Goal: Task Accomplishment & Management: Manage account settings

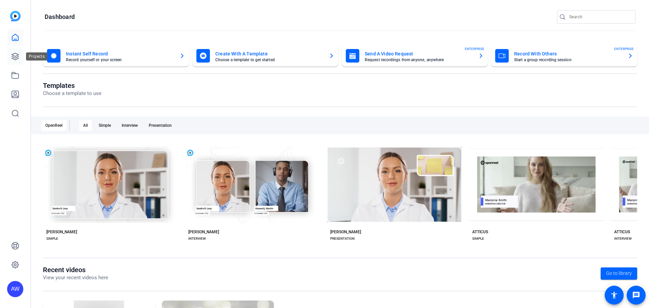
click at [15, 58] on icon at bounding box center [15, 56] width 7 height 7
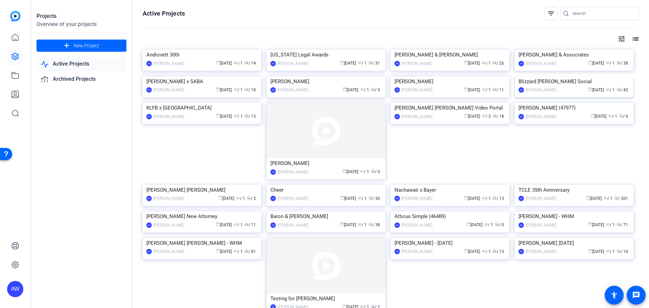
click at [568, 76] on img at bounding box center [574, 76] width 119 height 0
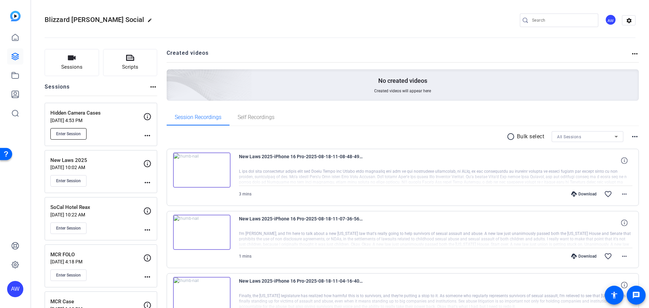
click at [70, 131] on span "Enter Session" at bounding box center [68, 133] width 25 height 5
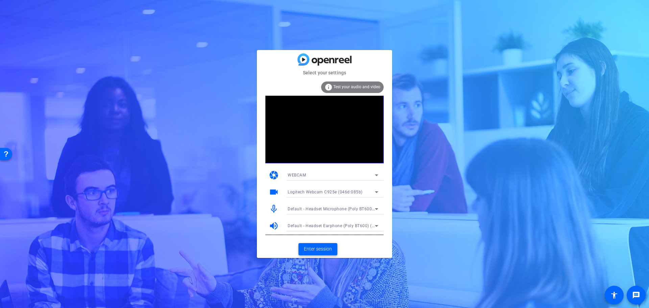
click at [319, 248] on span "Enter session" at bounding box center [318, 249] width 28 height 7
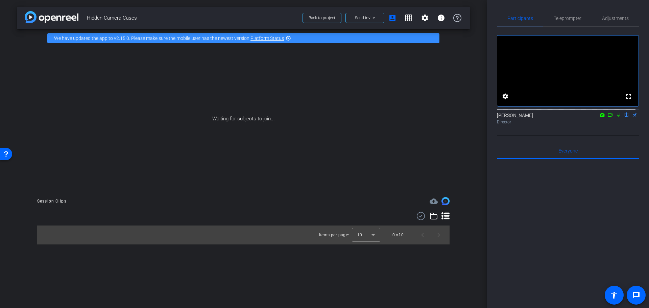
click at [492, 132] on div "Participants Teleprompter Adjustments fullscreen settings Alyssa Woulfe flip Di…" at bounding box center [568, 154] width 162 height 308
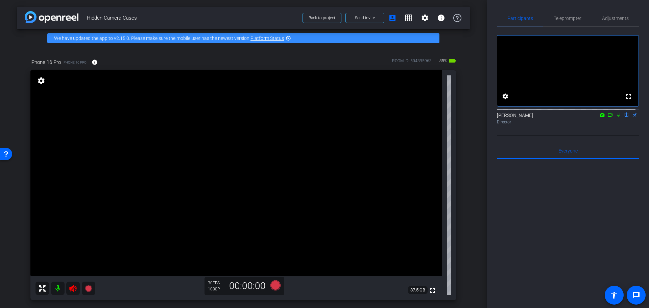
click at [73, 286] on icon at bounding box center [73, 288] width 8 height 8
click at [609, 19] on span "Adjustments" at bounding box center [615, 18] width 27 height 5
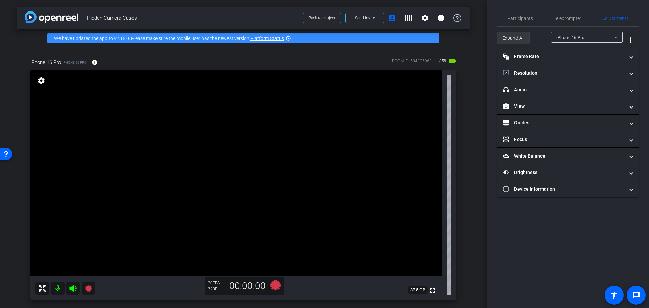
click at [504, 33] on span "Expand All" at bounding box center [513, 37] width 22 height 13
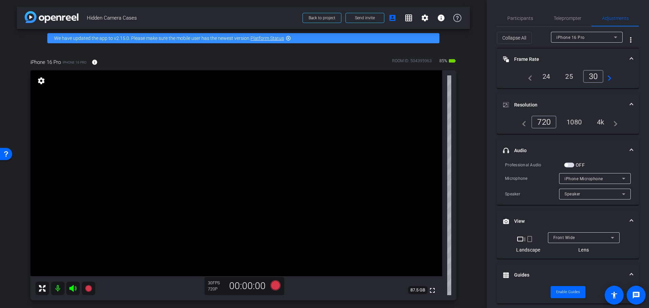
click at [598, 120] on div "4k" at bounding box center [601, 121] width 18 height 11
click at [519, 16] on span "Participants" at bounding box center [521, 18] width 26 height 5
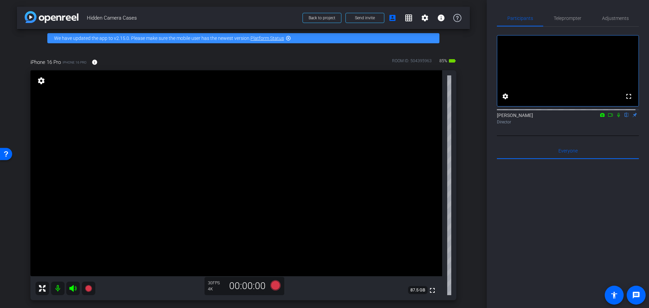
click at [493, 143] on div "Participants Teleprompter Adjustments fullscreen settings Alyssa Woulfe flip Di…" at bounding box center [568, 154] width 162 height 308
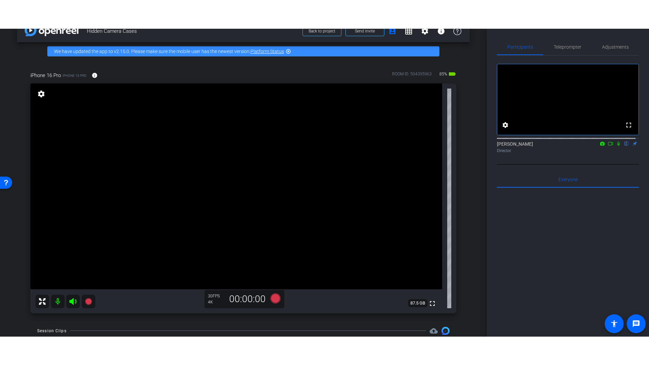
scroll to position [19, 0]
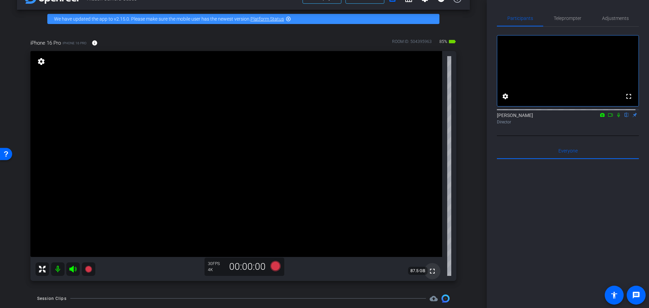
click at [428, 273] on mat-icon "fullscreen" at bounding box center [432, 271] width 8 height 8
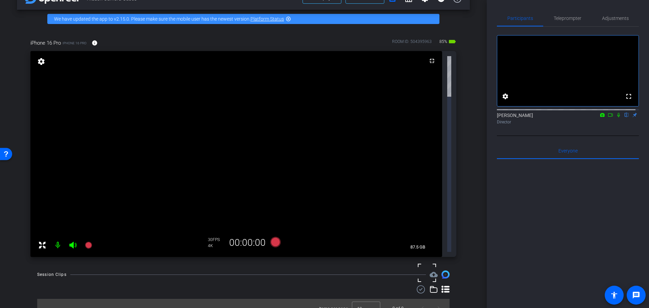
scroll to position [0, 0]
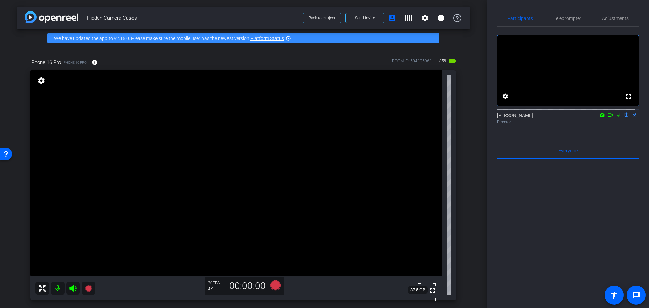
click at [528, 212] on div at bounding box center [568, 242] width 142 height 167
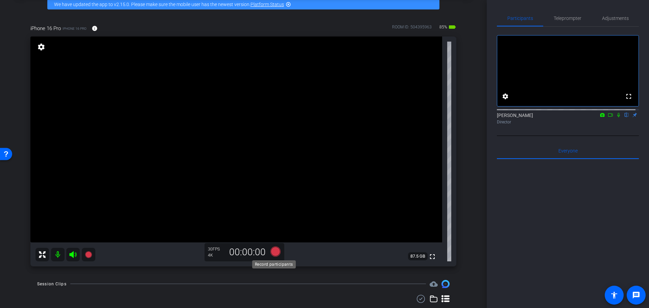
click at [275, 252] on icon at bounding box center [276, 251] width 10 height 10
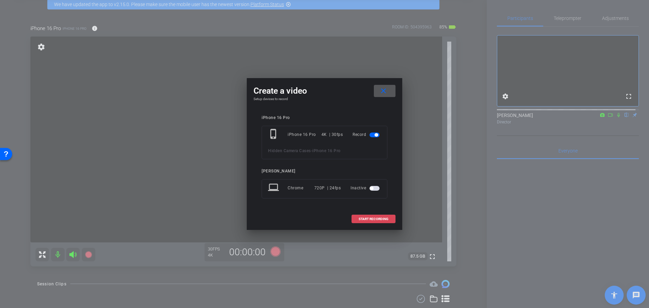
click at [367, 214] on span at bounding box center [373, 219] width 43 height 16
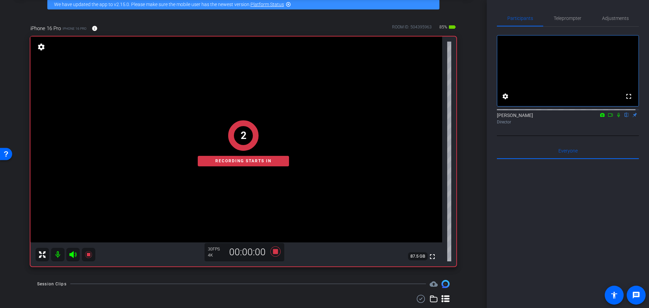
click at [490, 139] on div "Participants Teleprompter Adjustments fullscreen settings Alyssa Woulfe flip Di…" at bounding box center [568, 154] width 162 height 308
click at [616, 117] on icon at bounding box center [618, 115] width 5 height 5
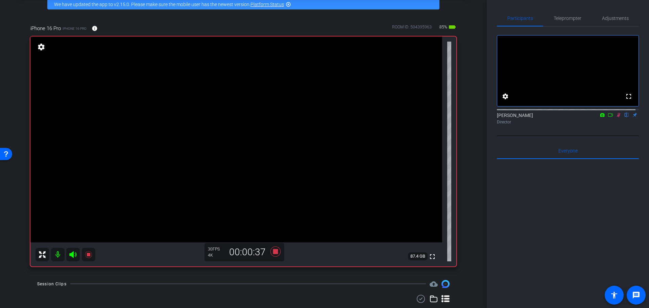
click at [470, 179] on div "arrow_back Hidden Camera Cases Back to project Send invite account_box grid_on …" at bounding box center [243, 120] width 487 height 308
click at [608, 20] on span "Adjustments" at bounding box center [615, 18] width 27 height 5
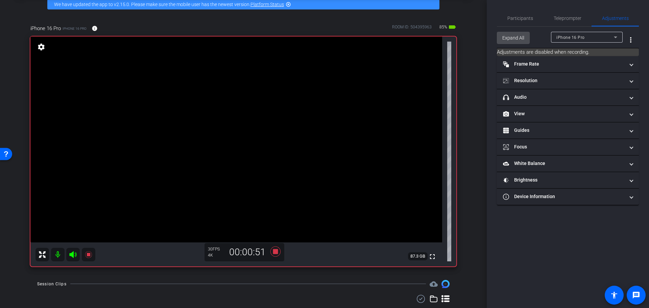
click at [511, 36] on span "Expand All" at bounding box center [513, 37] width 22 height 13
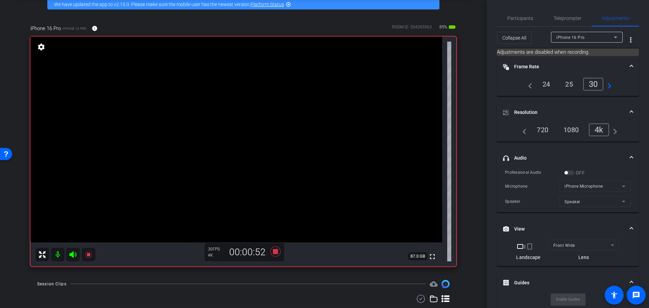
click at [491, 99] on div "Participants Teleprompter Adjustments settings Alyssa Woulfe flip Director Ever…" at bounding box center [568, 154] width 162 height 308
click at [510, 23] on span "Participants" at bounding box center [521, 18] width 26 height 16
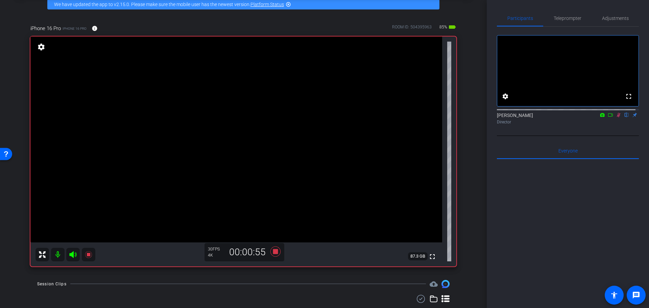
click at [490, 93] on div "Participants Teleprompter Adjustments fullscreen settings Alyssa Woulfe flip Di…" at bounding box center [568, 154] width 162 height 308
click at [471, 124] on div "arrow_back Hidden Camera Cases Back to project Send invite account_box grid_on …" at bounding box center [243, 120] width 487 height 308
click at [491, 149] on div "Participants Teleprompter Adjustments fullscreen settings Alyssa Woulfe flip Di…" at bounding box center [568, 154] width 162 height 308
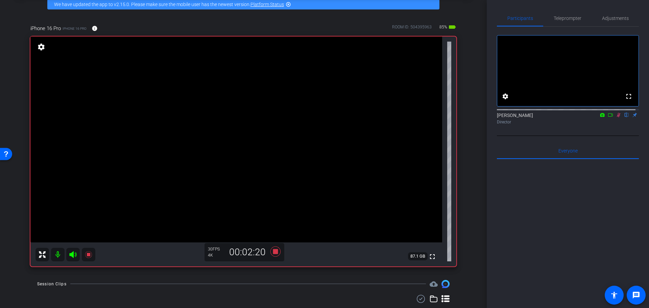
click at [489, 156] on div "Participants Teleprompter Adjustments fullscreen settings Alyssa Woulfe flip Di…" at bounding box center [568, 154] width 162 height 308
click at [490, 158] on div "Participants Teleprompter Adjustments fullscreen settings Alyssa Woulfe flip Di…" at bounding box center [568, 154] width 162 height 308
click at [491, 144] on div "Participants Teleprompter Adjustments fullscreen settings Alyssa Woulfe flip Di…" at bounding box center [568, 154] width 162 height 308
click at [465, 151] on div "iPhone 16 Pro iPhone 16 Pro info ROOM ID: 504395963 85% battery_std fullscreen …" at bounding box center [243, 144] width 453 height 260
click at [276, 251] on icon at bounding box center [276, 251] width 10 height 10
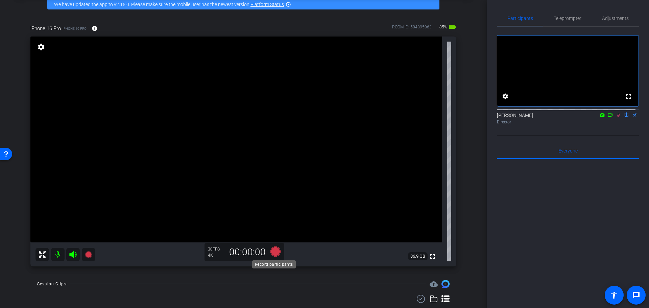
click at [272, 249] on icon at bounding box center [276, 251] width 10 height 10
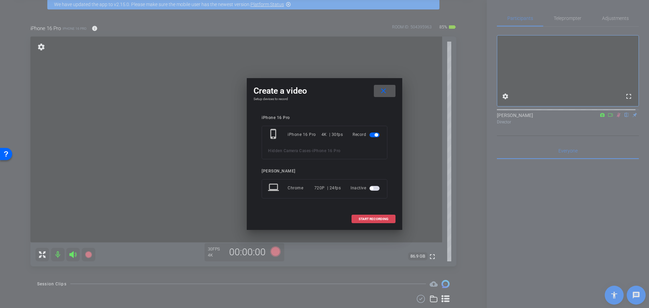
click at [364, 217] on span "START RECORDING" at bounding box center [374, 218] width 30 height 3
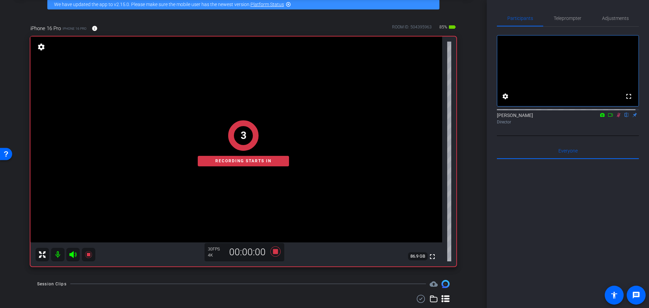
click at [615, 118] on mat-icon at bounding box center [619, 115] width 8 height 6
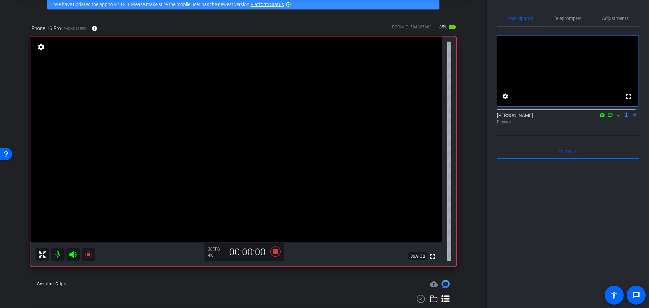
click at [615, 118] on mat-icon at bounding box center [619, 115] width 8 height 6
click at [505, 253] on div at bounding box center [568, 242] width 142 height 167
click at [468, 175] on div "arrow_back Hidden Camera Cases Back to project Send invite account_box grid_on …" at bounding box center [243, 120] width 487 height 308
click at [465, 176] on div "iPhone 16 Pro iPhone 16 Pro info ROOM ID: 504395963 85% battery_std fullscreen …" at bounding box center [243, 144] width 453 height 260
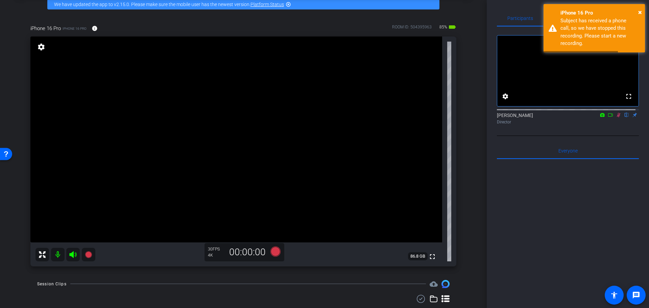
click at [617, 117] on icon at bounding box center [619, 115] width 4 height 4
click at [522, 229] on div at bounding box center [568, 242] width 142 height 167
click at [474, 177] on div "arrow_back Hidden Camera Cases Back to project Send invite account_box grid_on …" at bounding box center [243, 120] width 487 height 308
click at [638, 11] on span "×" at bounding box center [640, 12] width 4 height 8
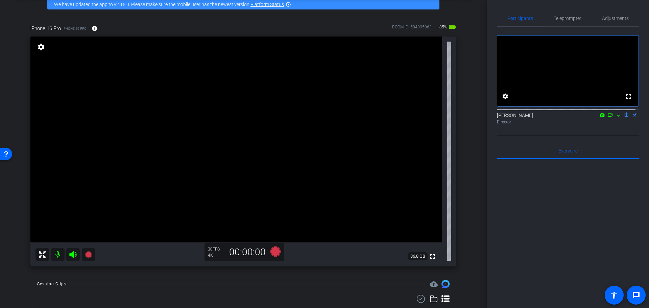
click at [534, 214] on div at bounding box center [568, 242] width 142 height 167
click at [44, 47] on mat-icon "settings" at bounding box center [41, 47] width 9 height 8
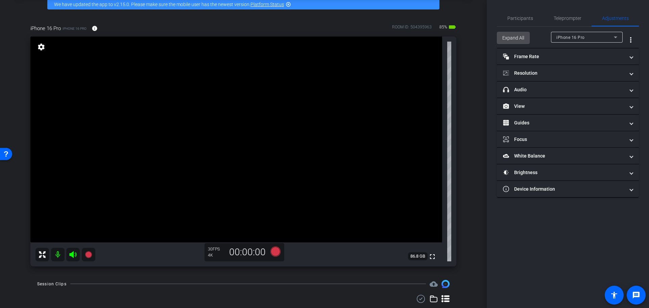
click at [511, 40] on span "Expand All" at bounding box center [513, 37] width 22 height 13
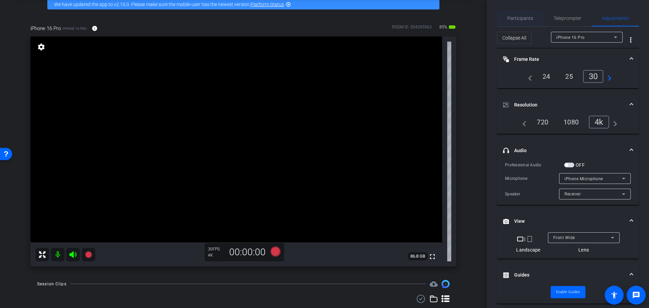
click at [520, 16] on span "Participants" at bounding box center [521, 18] width 26 height 5
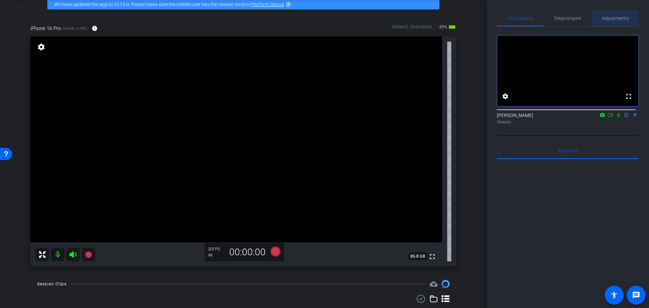
click at [612, 16] on span "Adjustments" at bounding box center [615, 18] width 27 height 5
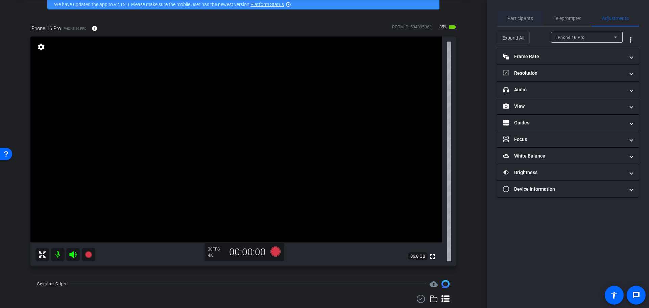
click at [525, 21] on span "Participants" at bounding box center [521, 18] width 26 height 16
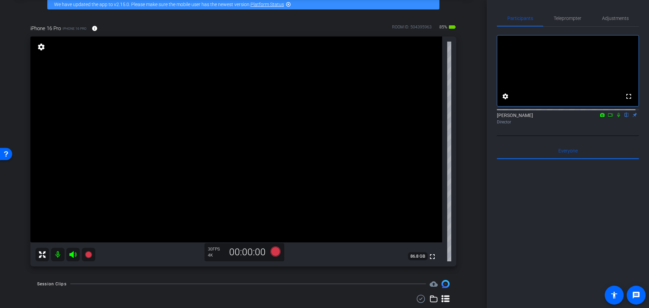
click at [616, 117] on icon at bounding box center [618, 115] width 5 height 5
click at [576, 208] on div at bounding box center [568, 242] width 142 height 167
click at [490, 145] on div "Participants Teleprompter Adjustments fullscreen settings Alyssa Woulfe flip Di…" at bounding box center [568, 154] width 162 height 308
click at [494, 148] on div "Participants Teleprompter Adjustments fullscreen settings Alyssa Woulfe flip Di…" at bounding box center [568, 154] width 162 height 308
click at [617, 117] on icon at bounding box center [619, 115] width 4 height 4
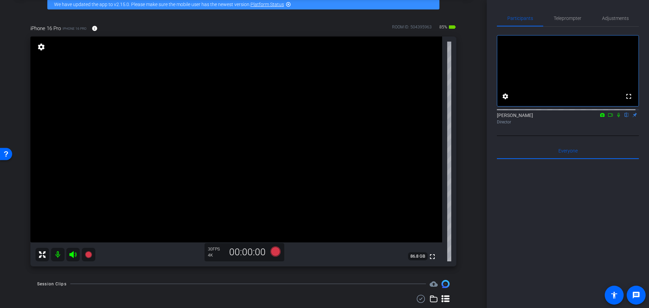
click at [530, 219] on div at bounding box center [568, 242] width 142 height 167
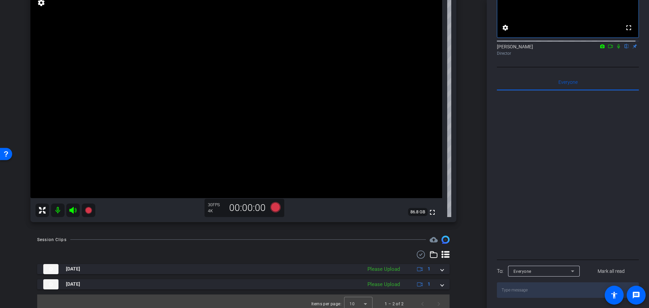
scroll to position [84, 0]
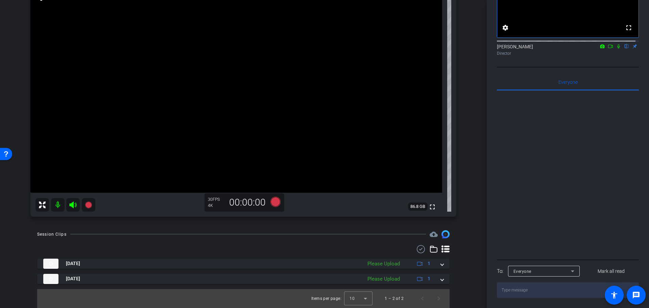
click at [399, 284] on openreel-recordings-list-clip "Sep 2, 2025 Please Upload 1 Sep 2, 2025 Please Upload 1 Items per page: 10 1 – …" at bounding box center [243, 283] width 413 height 49
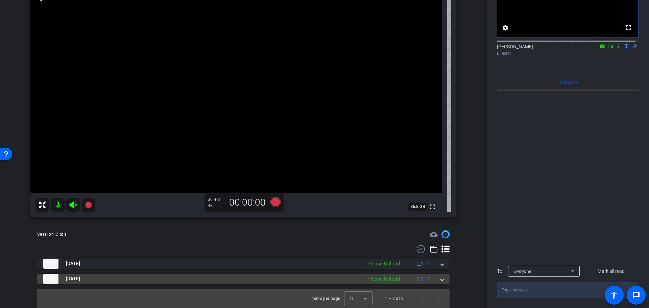
click at [387, 276] on div "Please Upload" at bounding box center [383, 279] width 39 height 8
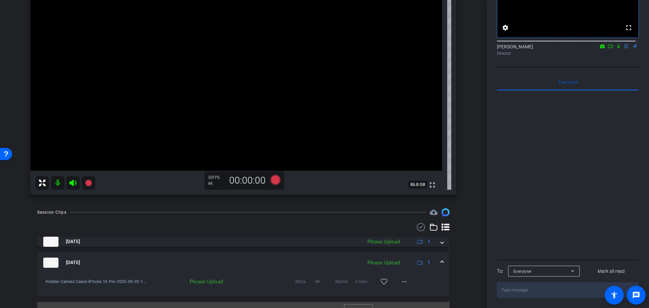
scroll to position [118, 0]
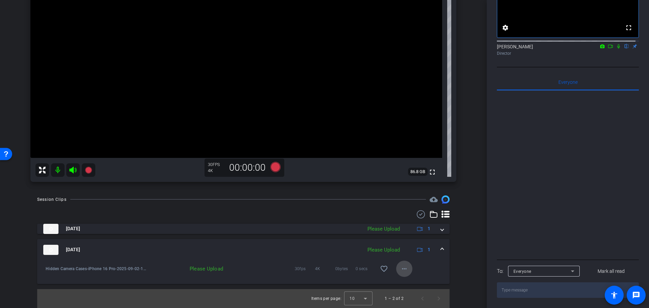
click at [402, 267] on mat-icon "more_horiz" at bounding box center [404, 269] width 8 height 8
click at [413, 279] on span "Upload" at bounding box center [412, 283] width 27 height 8
click at [381, 235] on div "Sep 2, 2025 Please Upload 1 Sep 2, 2025 Uploading 1 Hidden Camera Cases-iPhone …" at bounding box center [243, 254] width 413 height 60
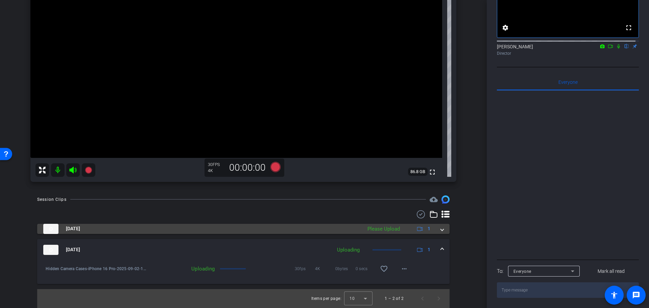
click at [379, 233] on div "Please Upload" at bounding box center [383, 229] width 39 height 8
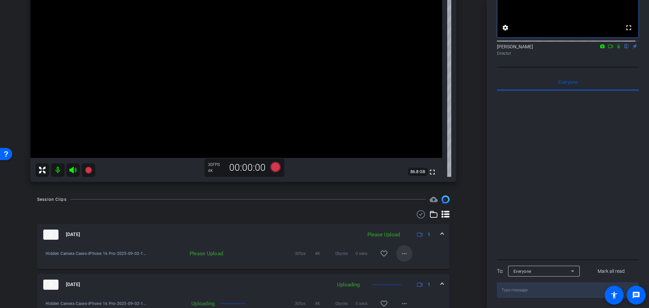
click at [401, 255] on mat-icon "more_horiz" at bounding box center [404, 254] width 8 height 8
click at [404, 266] on span "Upload" at bounding box center [412, 267] width 27 height 8
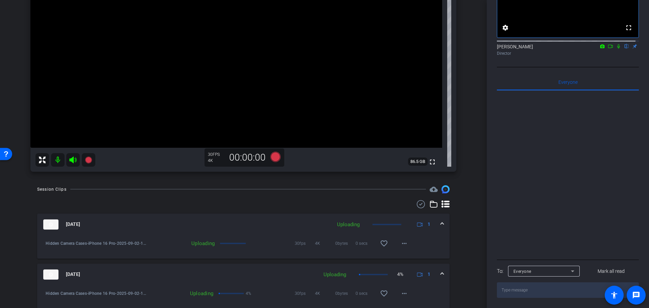
scroll to position [51, 0]
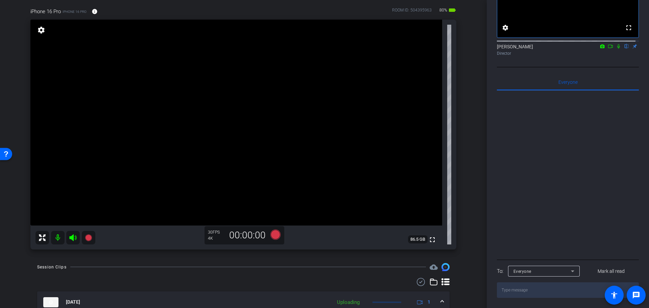
drag, startPoint x: 470, startPoint y: 262, endPoint x: 473, endPoint y: 207, distance: 55.2
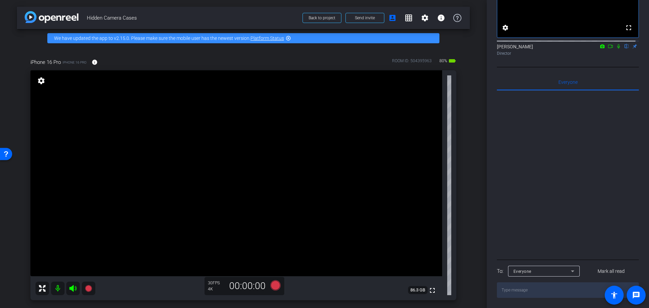
click at [466, 207] on div "iPhone 16 Pro iPhone 16 Pro info ROOM ID: 504395963 80% battery_std fullscreen …" at bounding box center [243, 177] width 453 height 260
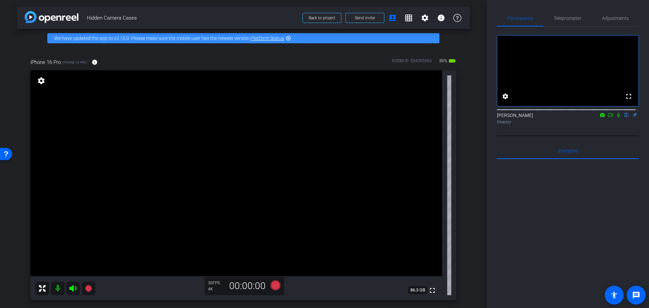
drag, startPoint x: 578, startPoint y: 222, endPoint x: 548, endPoint y: 146, distance: 81.9
click at [455, 193] on div "iPhone 16 Pro iPhone 16 Pro info ROOM ID: 504395963 80% battery_std fullscreen …" at bounding box center [243, 177] width 453 height 260
click at [459, 134] on div "iPhone 16 Pro iPhone 16 Pro info ROOM ID: 504395963 80% battery_std fullscreen …" at bounding box center [243, 177] width 453 height 260
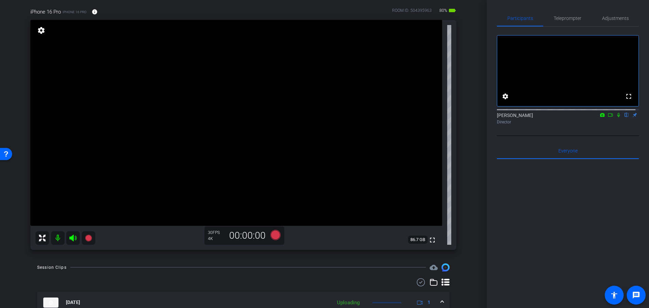
scroll to position [153, 0]
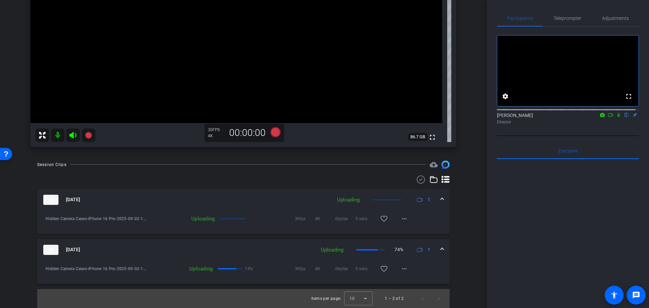
drag, startPoint x: 461, startPoint y: 132, endPoint x: 469, endPoint y: 188, distance: 57.4
click at [457, 229] on div "Session Clips cloud_upload Sep 2, 2025 Uploading 1 Hidden Camera Cases-iPhone 1…" at bounding box center [243, 234] width 453 height 147
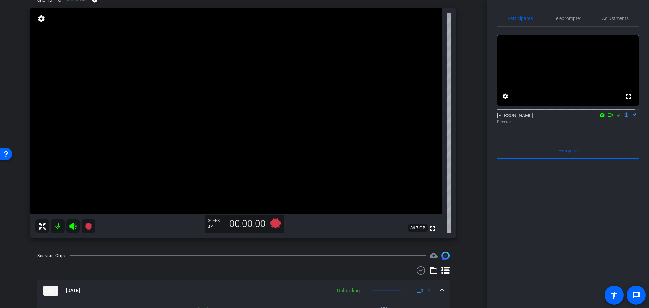
drag, startPoint x: 466, startPoint y: 244, endPoint x: 465, endPoint y: 206, distance: 37.9
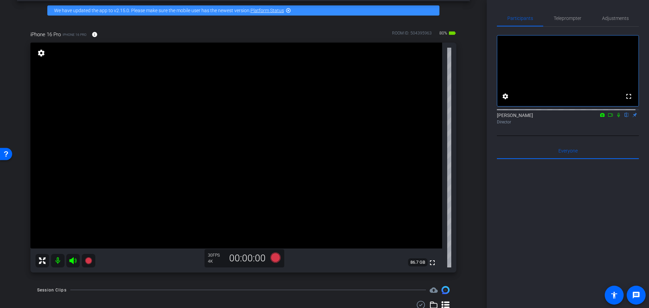
click at [466, 201] on div "iPhone 16 Pro iPhone 16 Pro info ROOM ID: 504395963 80% battery_std fullscreen …" at bounding box center [243, 150] width 453 height 260
click at [464, 117] on div "iPhone 16 Pro iPhone 16 Pro info ROOM ID: 504395963 80% battery_std fullscreen …" at bounding box center [243, 150] width 453 height 260
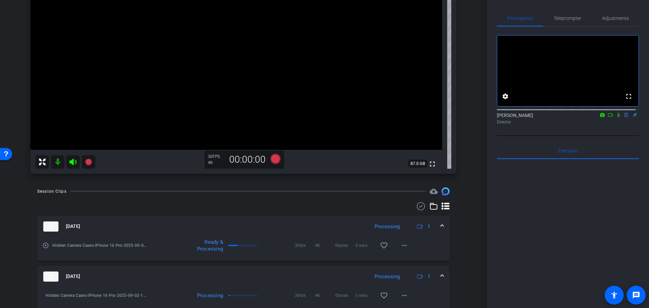
scroll to position [153, 0]
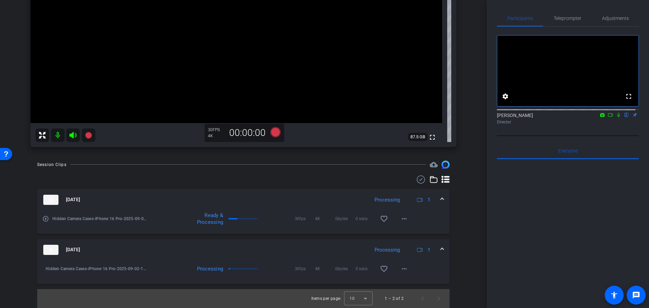
drag, startPoint x: 464, startPoint y: 117, endPoint x: 464, endPoint y: 163, distance: 45.3
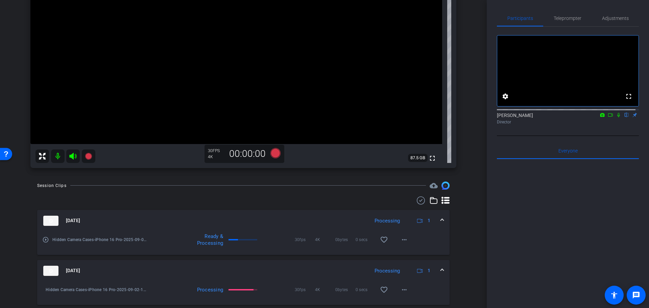
drag, startPoint x: 462, startPoint y: 256, endPoint x: 456, endPoint y: 233, distance: 23.1
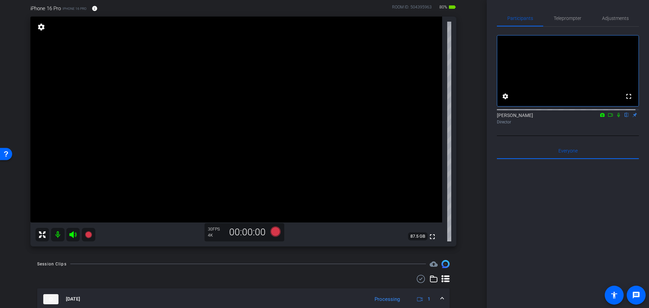
drag, startPoint x: 456, startPoint y: 233, endPoint x: 457, endPoint y: 203, distance: 30.1
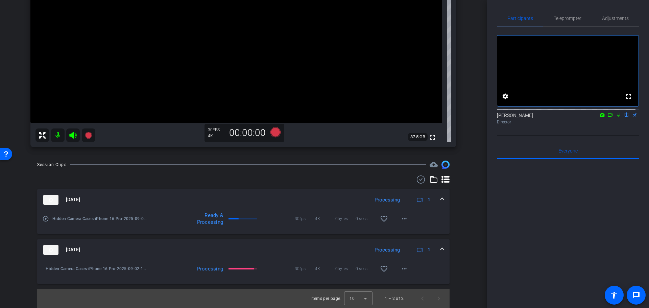
drag, startPoint x: 469, startPoint y: 162, endPoint x: 470, endPoint y: 196, distance: 34.2
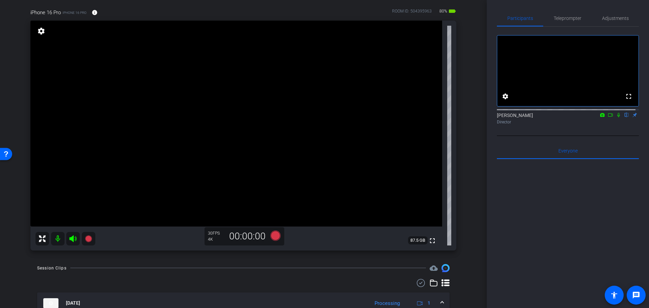
drag, startPoint x: 473, startPoint y: 213, endPoint x: 471, endPoint y: 168, distance: 44.4
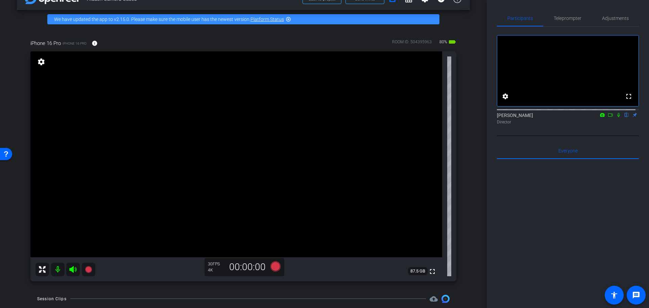
click at [467, 214] on div "arrow_back Hidden Camera Cases Back to project Send invite account_box grid_on …" at bounding box center [243, 135] width 487 height 308
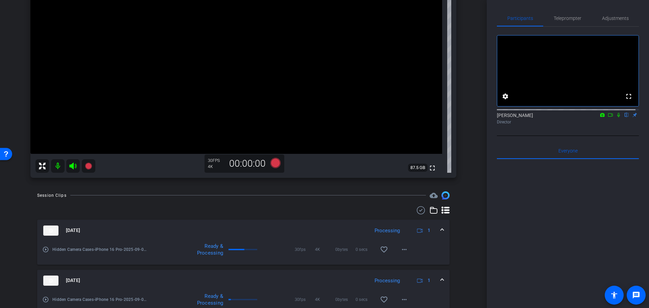
scroll to position [153, 0]
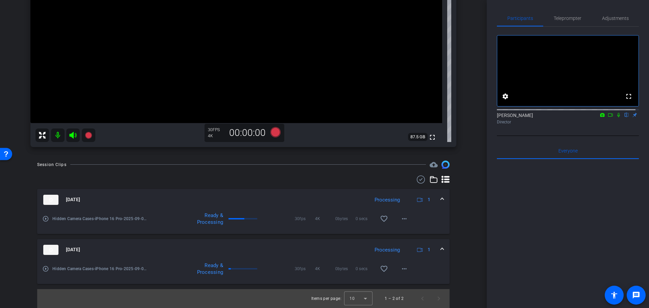
drag, startPoint x: 465, startPoint y: 203, endPoint x: 466, endPoint y: 234, distance: 30.5
click at [331, 251] on mat-panel-title "Sep 2, 2025" at bounding box center [204, 250] width 323 height 10
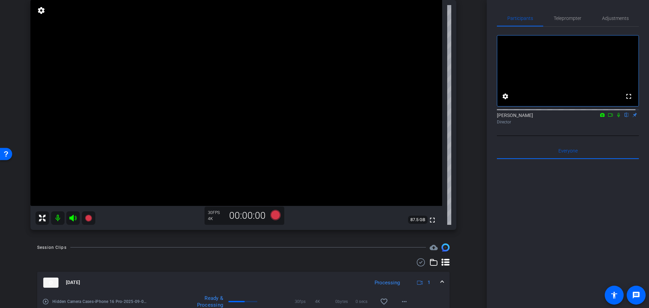
scroll to position [2, 0]
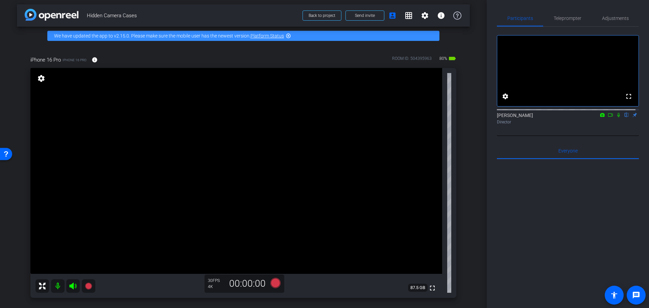
drag, startPoint x: 464, startPoint y: 254, endPoint x: 471, endPoint y: 204, distance: 51.0
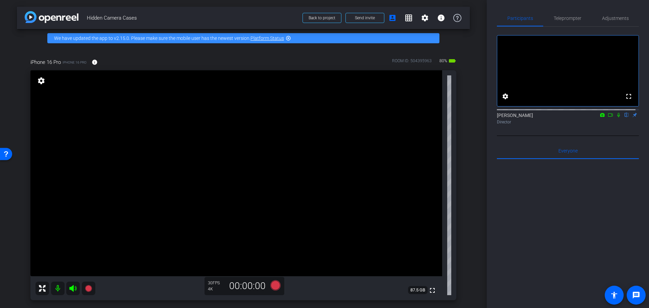
click at [471, 234] on div "arrow_back Hidden Camera Cases Back to project Send invite account_box grid_on …" at bounding box center [243, 154] width 487 height 308
drag, startPoint x: 487, startPoint y: 136, endPoint x: 488, endPoint y: 154, distance: 17.9
click at [488, 154] on div "Participants Teleprompter Adjustments fullscreen settings Alyssa Woulfe flip Di…" at bounding box center [568, 154] width 162 height 308
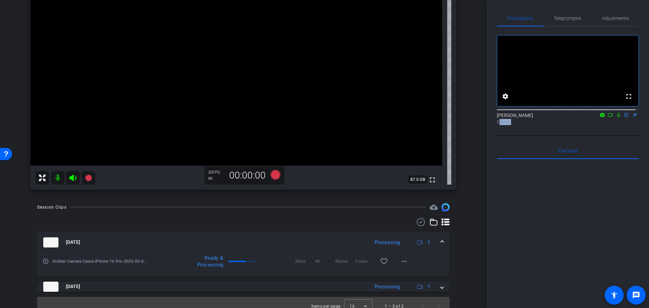
scroll to position [118, 0]
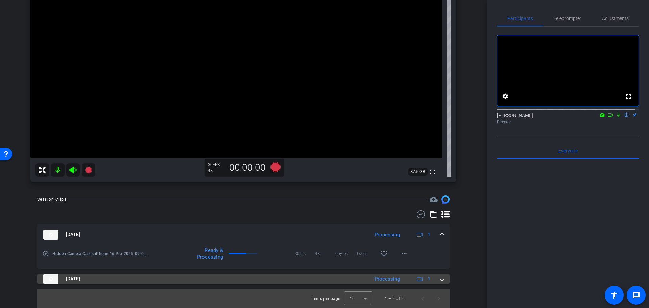
click at [352, 284] on mat-panel-title "Sep 2, 2025" at bounding box center [204, 279] width 323 height 10
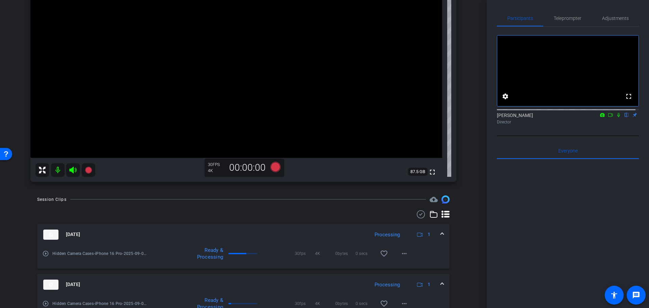
click at [470, 201] on div "arrow_back Hidden Camera Cases Back to project Send invite account_box grid_on …" at bounding box center [243, 154] width 487 height 308
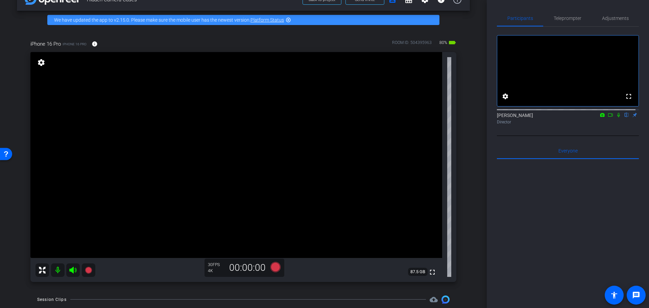
drag, startPoint x: 469, startPoint y: 223, endPoint x: 468, endPoint y: 196, distance: 26.4
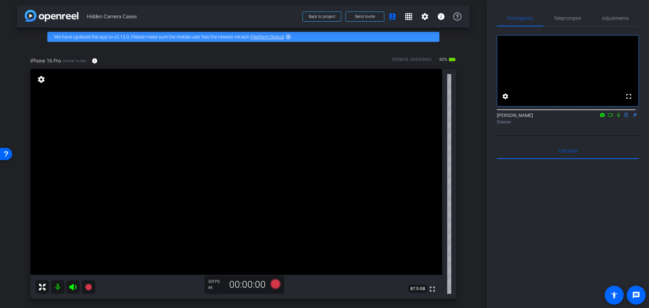
scroll to position [0, 0]
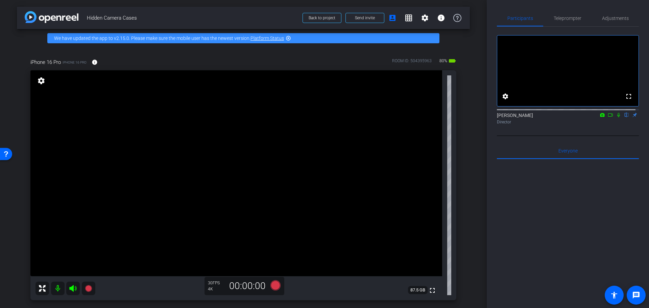
drag, startPoint x: 468, startPoint y: 196, endPoint x: 469, endPoint y: 177, distance: 19.7
click at [469, 177] on div "arrow_back Hidden Camera Cases Back to project Send invite account_box grid_on …" at bounding box center [243, 154] width 487 height 308
click at [507, 233] on div at bounding box center [568, 242] width 142 height 167
click at [555, 206] on div at bounding box center [568, 242] width 142 height 167
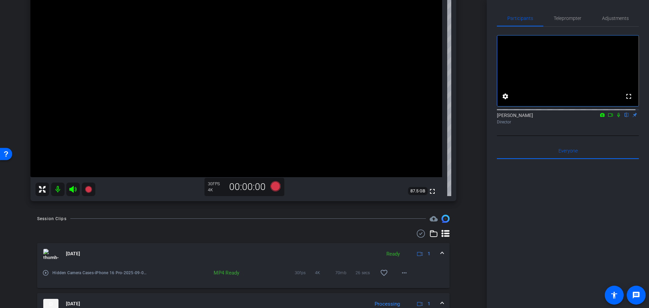
drag, startPoint x: 459, startPoint y: 178, endPoint x: 462, endPoint y: 197, distance: 19.5
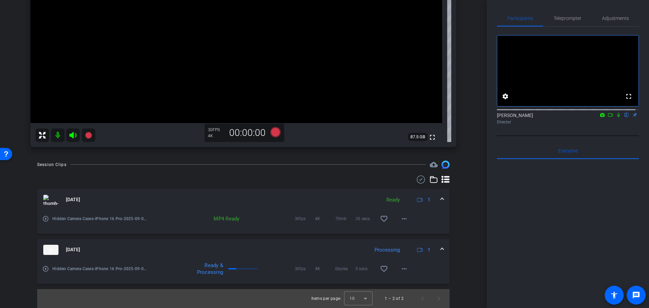
click at [462, 197] on div "Session Clips cloud_upload Sep 2, 2025 Ready 1 play_circle_outline Hidden Camer…" at bounding box center [243, 234] width 453 height 147
click at [251, 254] on mat-panel-title "Sep 2, 2025" at bounding box center [204, 250] width 323 height 10
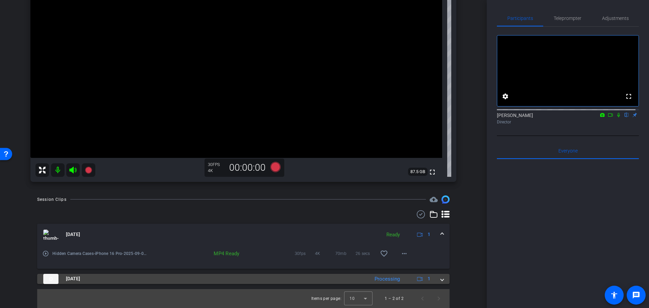
click at [228, 281] on mat-panel-title "Sep 2, 2025" at bounding box center [204, 279] width 323 height 10
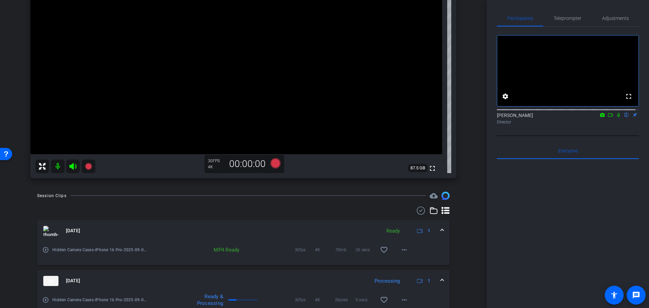
scroll to position [119, 0]
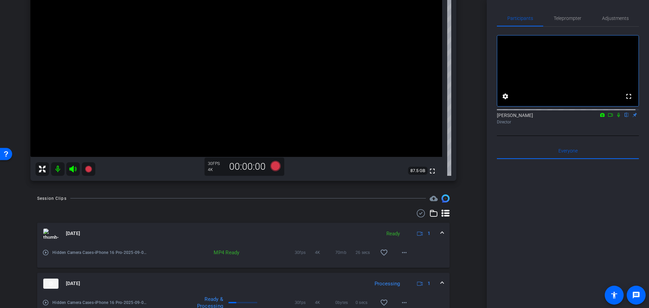
click at [466, 247] on div "Session Clips cloud_upload Sep 2, 2025 Ready 1 play_circle_outline Hidden Camer…" at bounding box center [243, 267] width 453 height 147
click at [461, 208] on div "Session Clips cloud_upload Sep 2, 2025 Ready 1 play_circle_outline Hidden Camer…" at bounding box center [243, 267] width 453 height 147
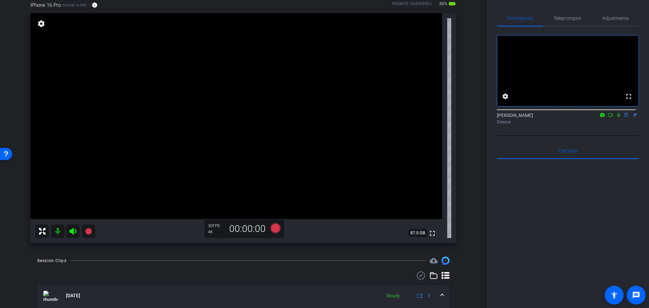
drag, startPoint x: 455, startPoint y: 192, endPoint x: 455, endPoint y: 186, distance: 6.5
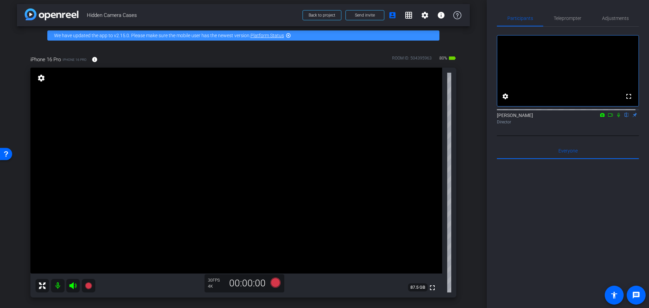
scroll to position [0, 0]
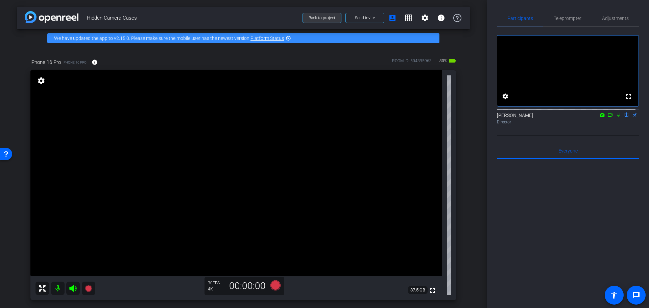
click at [318, 18] on span "Back to project" at bounding box center [322, 18] width 27 height 5
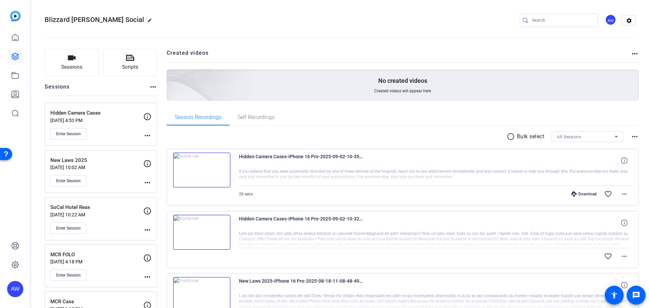
click at [170, 142] on div "radio_button_unchecked Bulk select All Sessions more_horiz" at bounding box center [403, 136] width 473 height 11
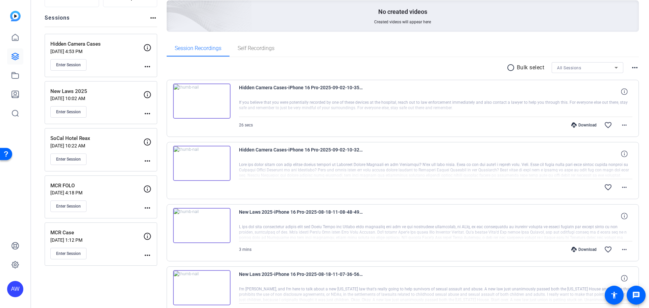
scroll to position [68, 0]
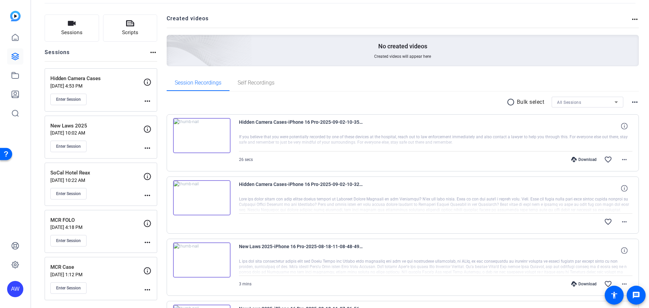
scroll to position [68, 0]
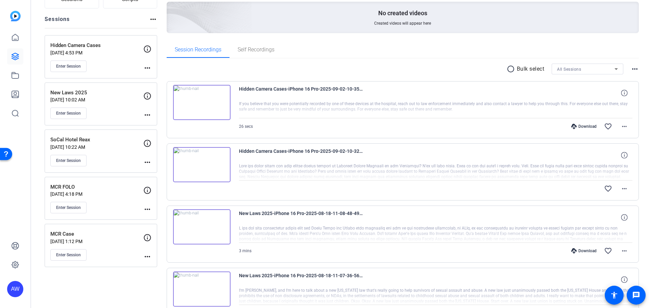
click at [303, 175] on div at bounding box center [436, 171] width 394 height 17
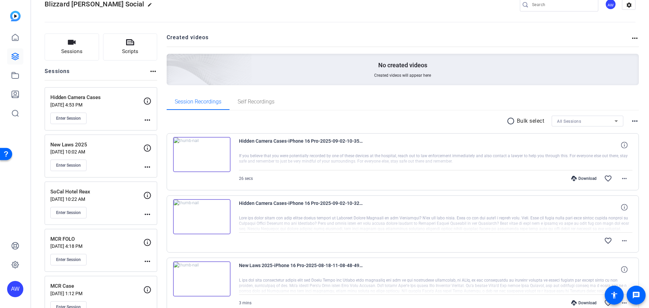
scroll to position [0, 0]
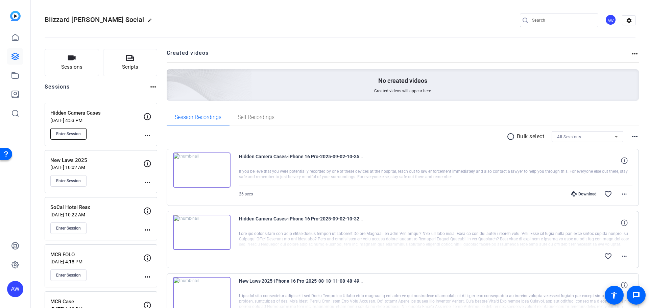
click at [76, 137] on button "Enter Session" at bounding box center [68, 133] width 36 height 11
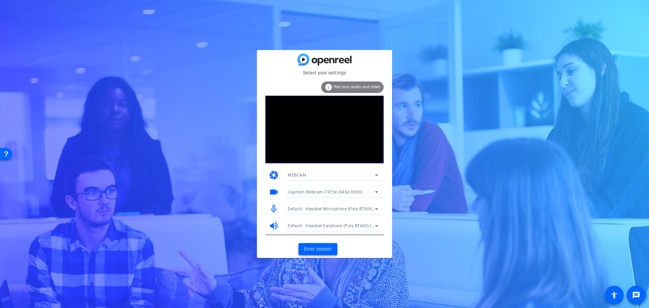
click at [322, 250] on span "Enter session" at bounding box center [318, 249] width 28 height 7
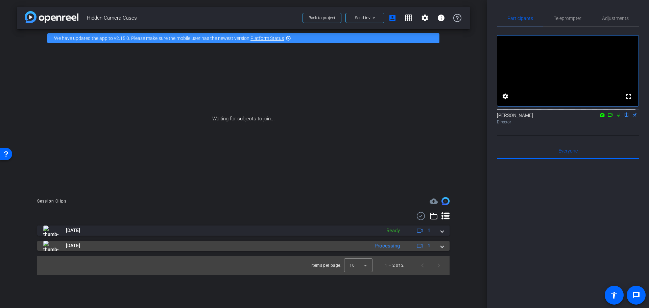
click at [383, 244] on div "Processing" at bounding box center [387, 246] width 32 height 8
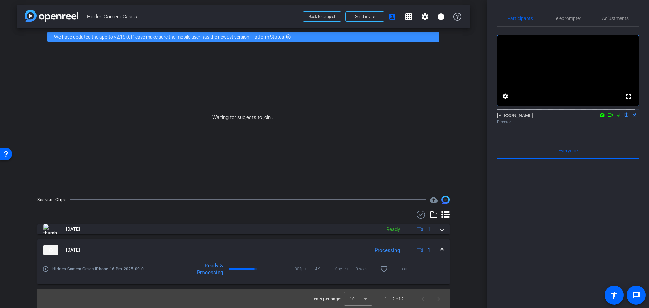
scroll to position [2, 0]
click at [255, 249] on mat-panel-title "Sep 2, 2025" at bounding box center [204, 250] width 323 height 10
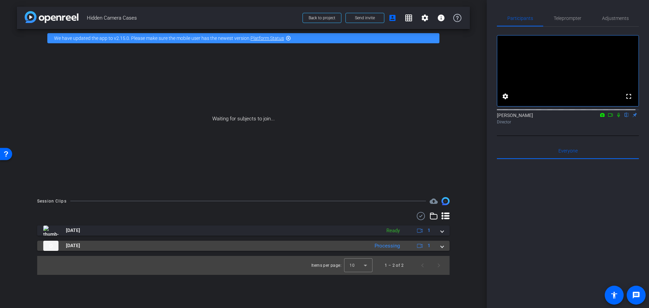
click at [253, 249] on mat-panel-title "Sep 2, 2025" at bounding box center [204, 246] width 323 height 10
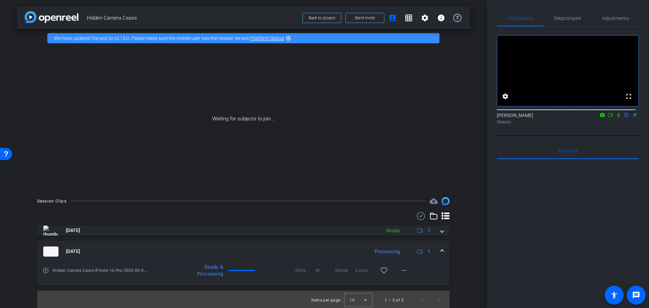
click at [462, 253] on div "Session Clips cloud_upload Sep 2, 2025 Ready 1 Sep 2, 2025 Processing 1 play_ci…" at bounding box center [243, 253] width 453 height 113
click at [403, 271] on mat-icon "more_horiz" at bounding box center [404, 270] width 8 height 8
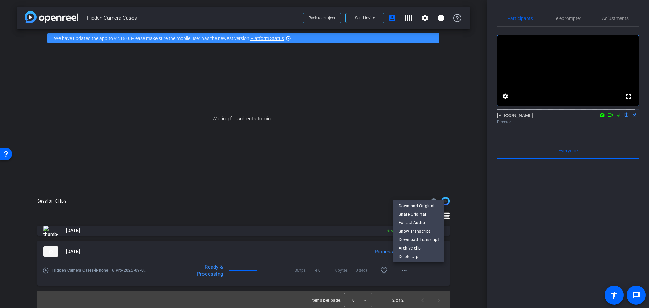
click at [466, 268] on div at bounding box center [324, 154] width 649 height 308
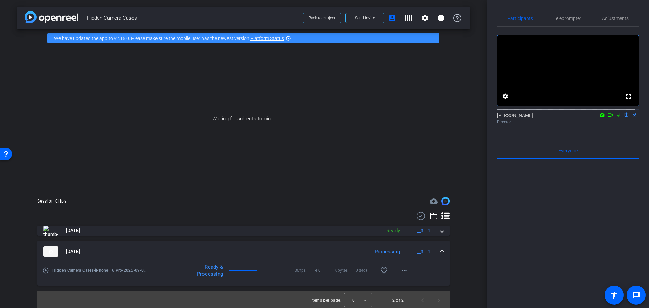
click at [285, 249] on mat-panel-title "Sep 2, 2025" at bounding box center [204, 252] width 323 height 10
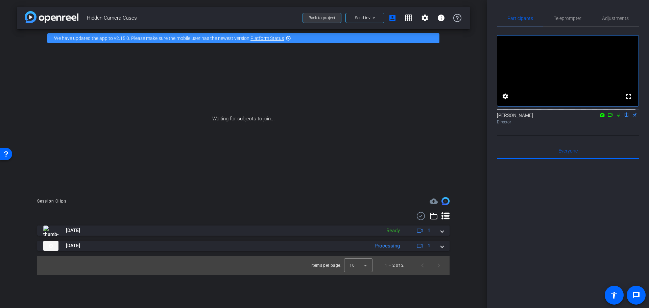
click at [321, 18] on span "Back to project" at bounding box center [322, 18] width 27 height 5
